Goal: Task Accomplishment & Management: Manage account settings

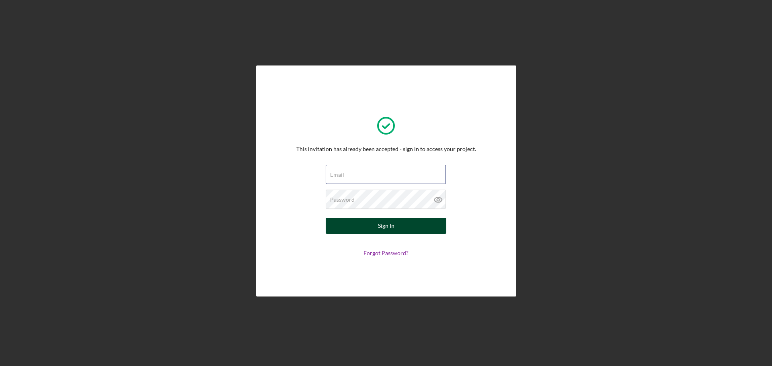
type input "lRosario@communitycapitalny.org"
click at [369, 226] on button "Sign In" at bounding box center [386, 226] width 121 height 16
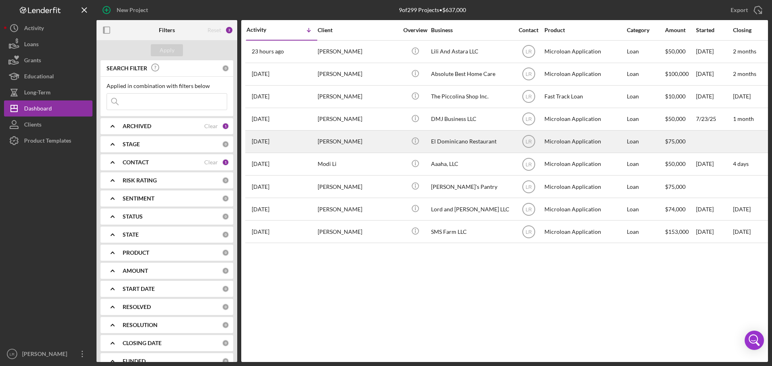
click at [336, 143] on div "[PERSON_NAME]" at bounding box center [358, 141] width 80 height 21
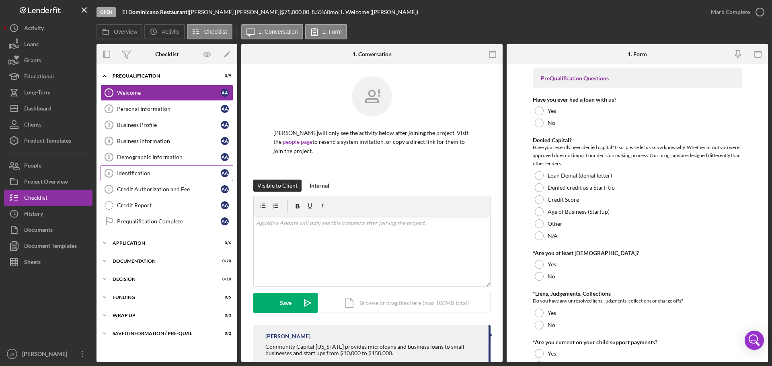
click at [149, 172] on div "Identification" at bounding box center [169, 173] width 104 height 6
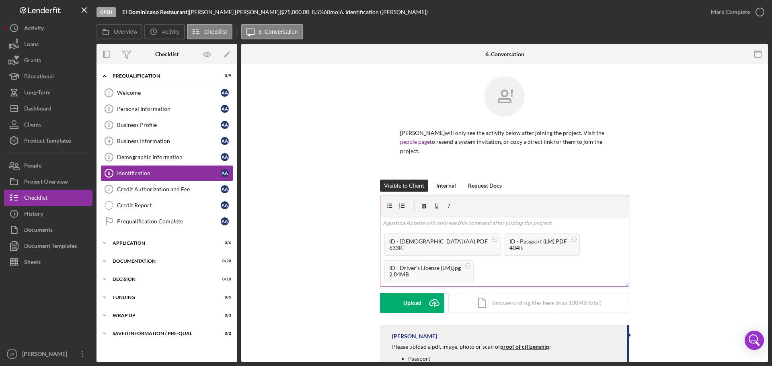
click at [493, 239] on g at bounding box center [495, 239] width 5 height 5
click at [453, 239] on rect at bounding box center [454, 239] width 2 height 0
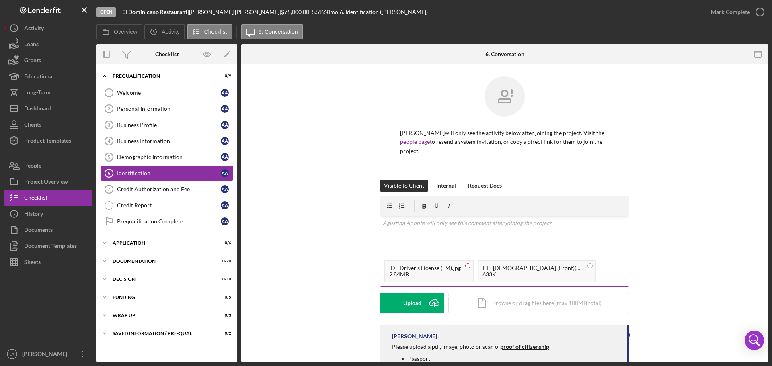
click at [466, 267] on circle at bounding box center [468, 265] width 5 height 5
click at [405, 304] on div "Upload" at bounding box center [412, 303] width 18 height 20
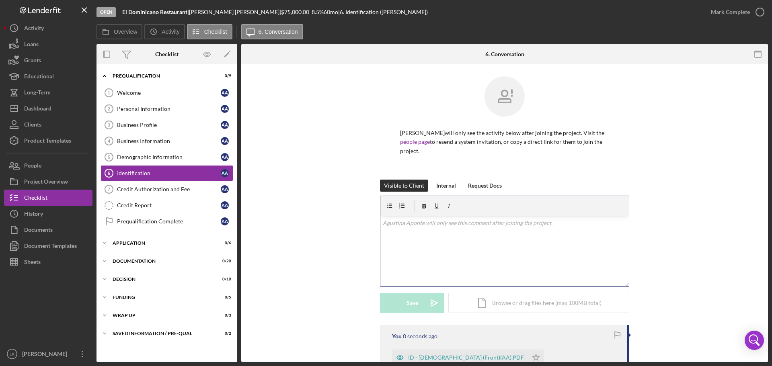
click at [443, 243] on div "v Color teal Color pink Remove color Add row above Add row below Add column bef…" at bounding box center [504, 251] width 249 height 70
click at [472, 230] on div "v Color teal Color pink Remove color Add row above Add row below Add column bef…" at bounding box center [504, 251] width 249 height 70
click at [471, 228] on div "v Color teal Color pink Remove color Add row above Add row below Add column bef…" at bounding box center [504, 251] width 249 height 70
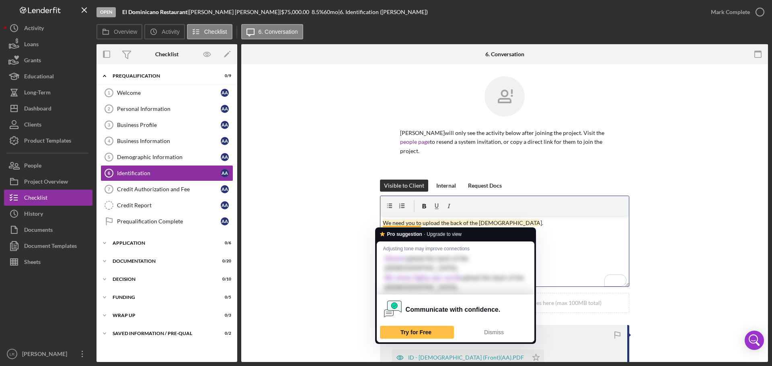
drag, startPoint x: 399, startPoint y: 225, endPoint x: 597, endPoint y: 243, distance: 199.1
click at [600, 244] on div "v Color teal Color pink Remove color Add row above Add row below Add column bef…" at bounding box center [504, 251] width 249 height 70
click at [548, 224] on p "We need you to upload the back of the permanent resident card." at bounding box center [505, 223] width 244 height 9
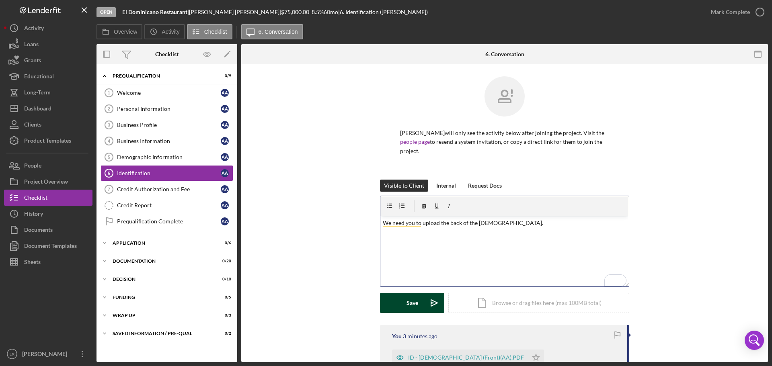
click at [401, 303] on button "Save Icon/icon-invite-send" at bounding box center [412, 303] width 64 height 20
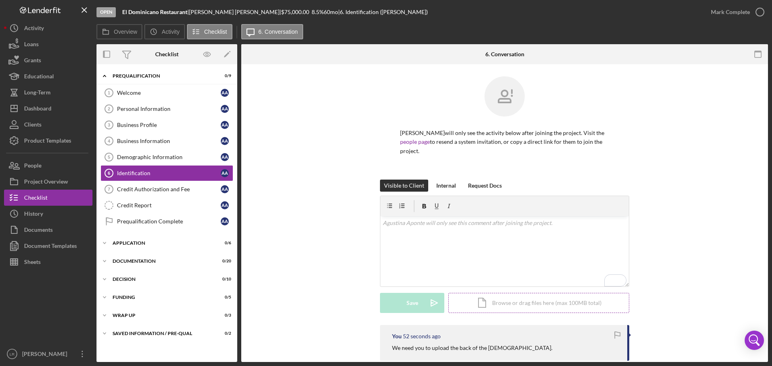
scroll to position [161, 0]
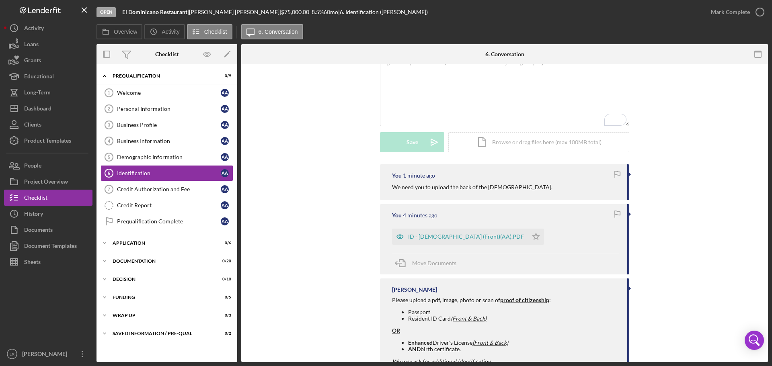
click at [678, 174] on div "You 1 minute ago We need you to upload the back of the permanent resident card.…" at bounding box center [504, 271] width 503 height 214
click at [536, 236] on polygon "button" at bounding box center [536, 236] width 7 height 6
click at [54, 167] on button "People" at bounding box center [48, 166] width 88 height 16
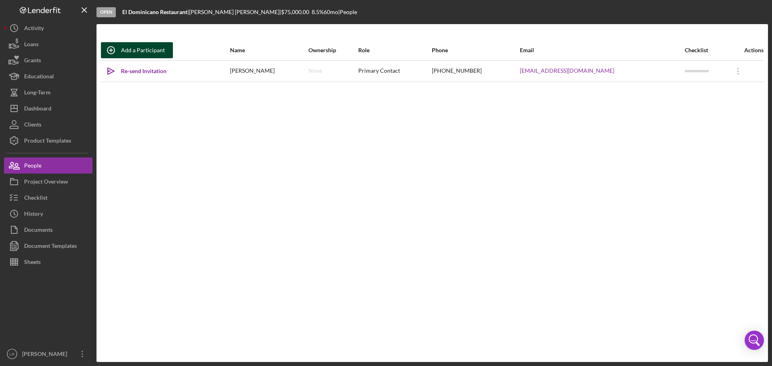
click at [150, 51] on div "Add a Participant" at bounding box center [143, 50] width 44 height 16
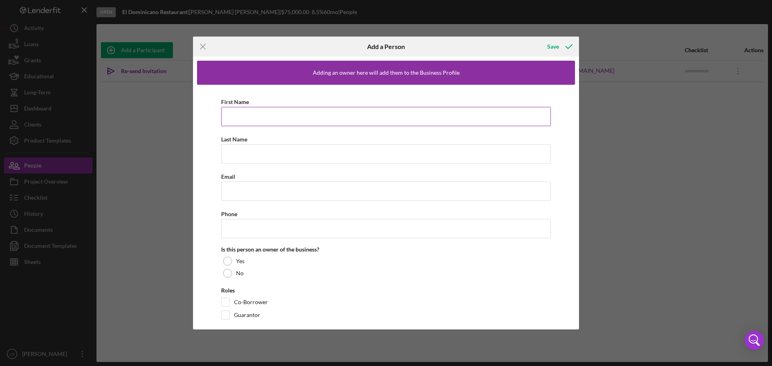
click at [273, 113] on input "First Name" at bounding box center [386, 116] width 330 height 19
click at [232, 117] on input "First Name" at bounding box center [386, 116] width 330 height 19
type input "e"
type input "Leonidas"
click at [247, 152] on input "Last Name" at bounding box center [386, 153] width 330 height 19
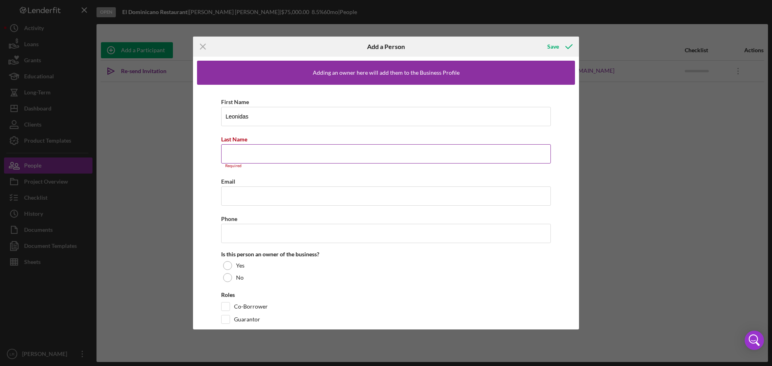
click at [245, 150] on input "Last Name" at bounding box center [386, 153] width 330 height 19
type input "Marte"
click at [253, 191] on input "Email" at bounding box center [386, 191] width 330 height 19
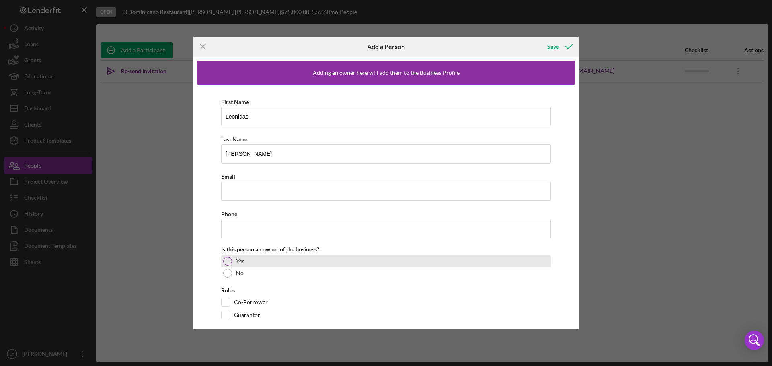
click at [226, 259] on div at bounding box center [227, 261] width 9 height 9
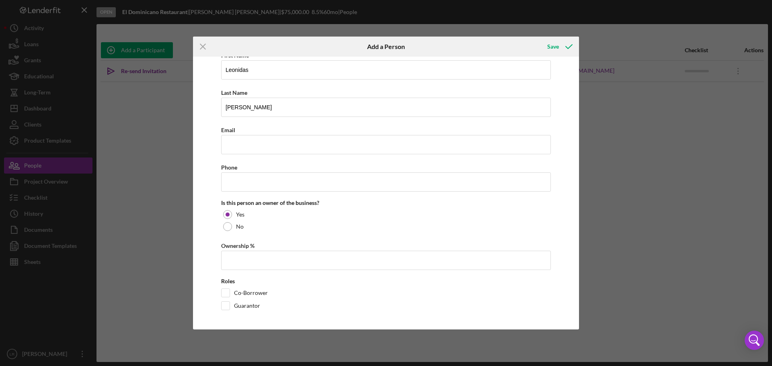
scroll to position [47, 0]
click at [236, 259] on input "Ownership %" at bounding box center [386, 259] width 330 height 19
type input "49.00%"
click at [226, 291] on input "Co-Borrower" at bounding box center [226, 292] width 8 height 8
checkbox input "true"
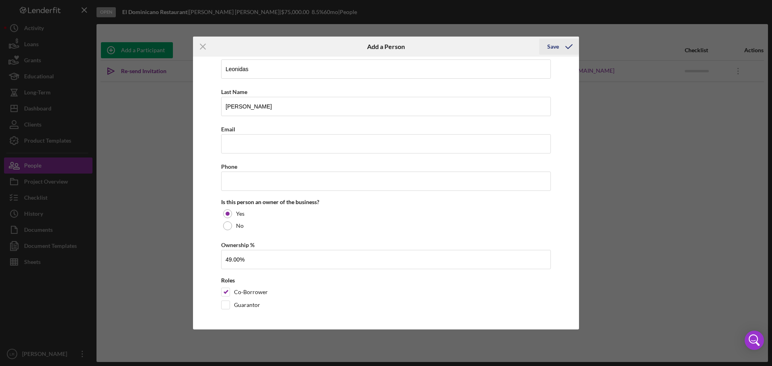
click at [561, 47] on icon "button" at bounding box center [569, 47] width 20 height 20
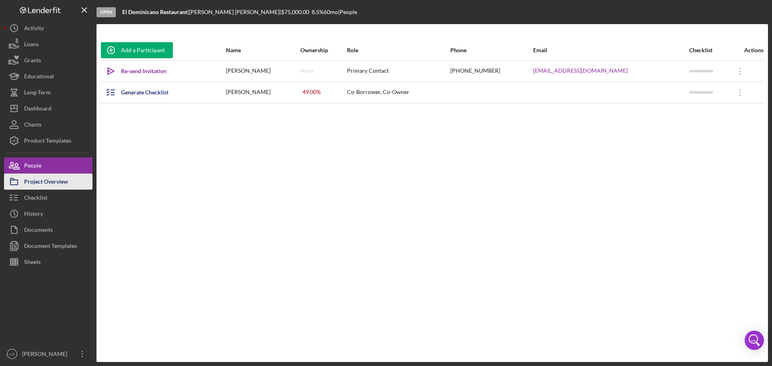
click at [61, 181] on div "Project Overview" at bounding box center [46, 183] width 44 height 18
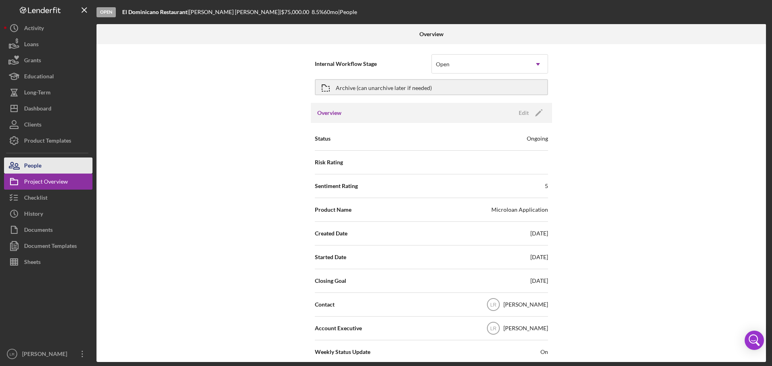
click at [47, 165] on button "People" at bounding box center [48, 166] width 88 height 16
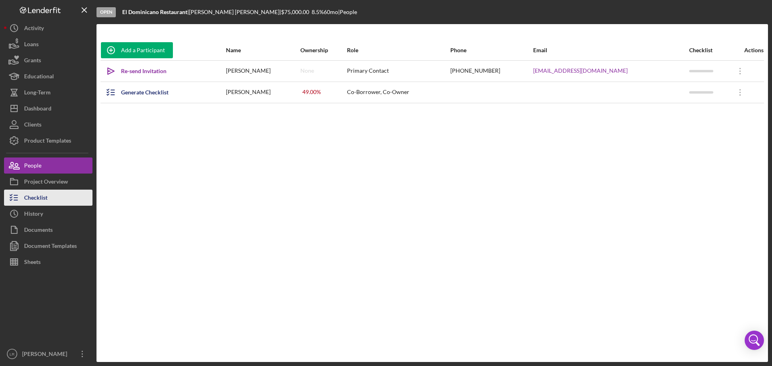
click at [52, 199] on button "Checklist" at bounding box center [48, 198] width 88 height 16
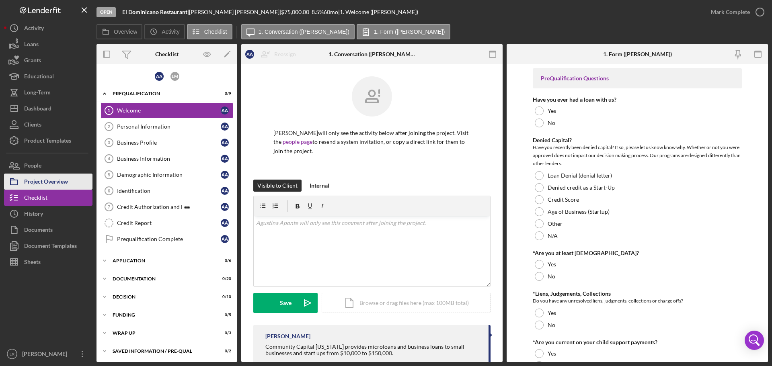
click at [52, 178] on div "Project Overview" at bounding box center [46, 183] width 44 height 18
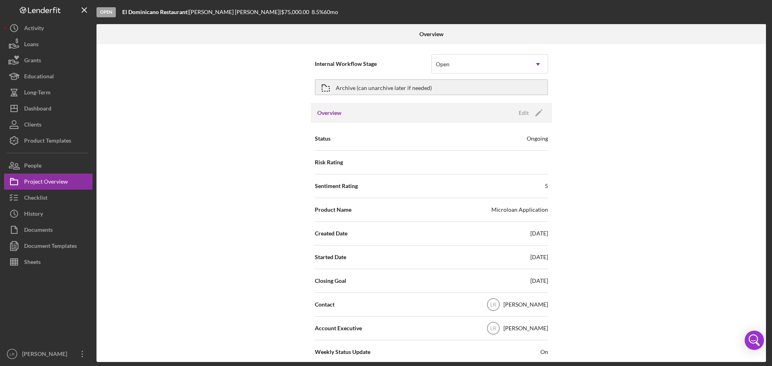
drag, startPoint x: 45, startPoint y: 166, endPoint x: 82, endPoint y: 152, distance: 38.7
click at [44, 166] on button "People" at bounding box center [48, 166] width 88 height 16
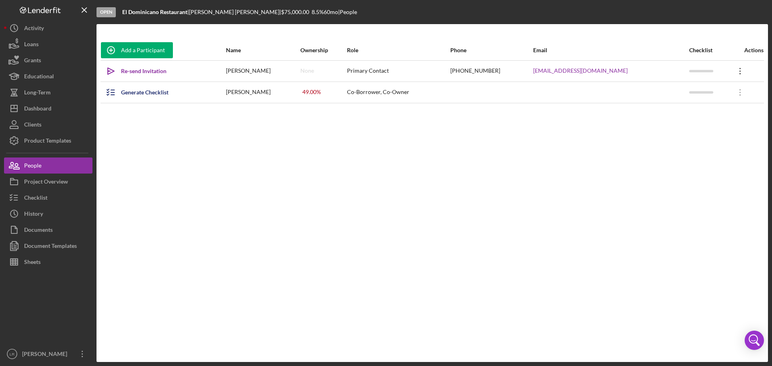
click at [740, 73] on icon "Icon/Overflow" at bounding box center [740, 71] width 20 height 20
click at [705, 112] on button "Icon/Link Get Invitation Link" at bounding box center [703, 109] width 88 height 16
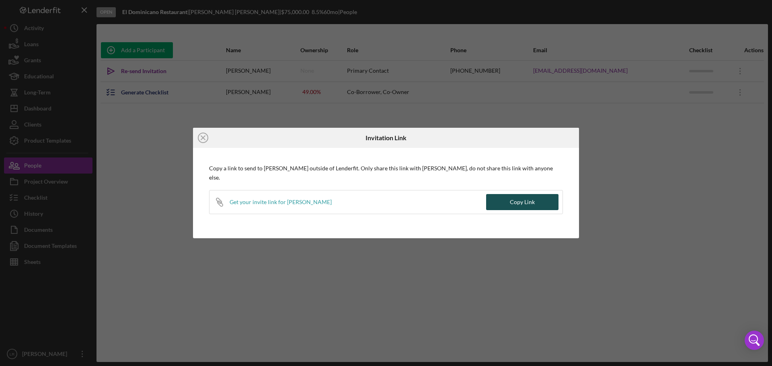
click at [522, 199] on div "Copy Link" at bounding box center [522, 202] width 25 height 16
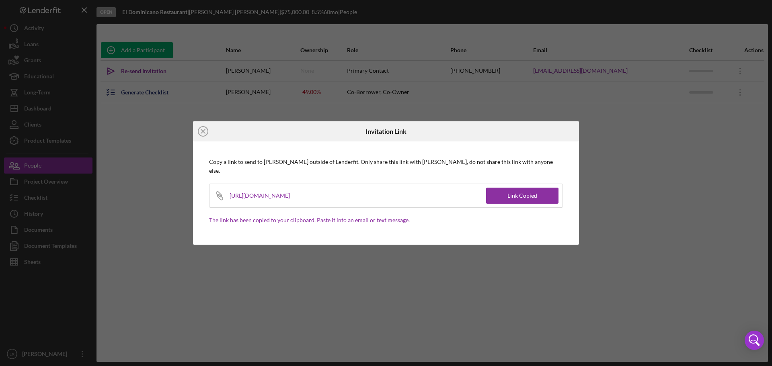
click at [339, 299] on div "Icon/Close Invitation Link Copy a link to send to Agustina Aponte outside of Le…" at bounding box center [386, 183] width 772 height 366
